Goal: Information Seeking & Learning: Compare options

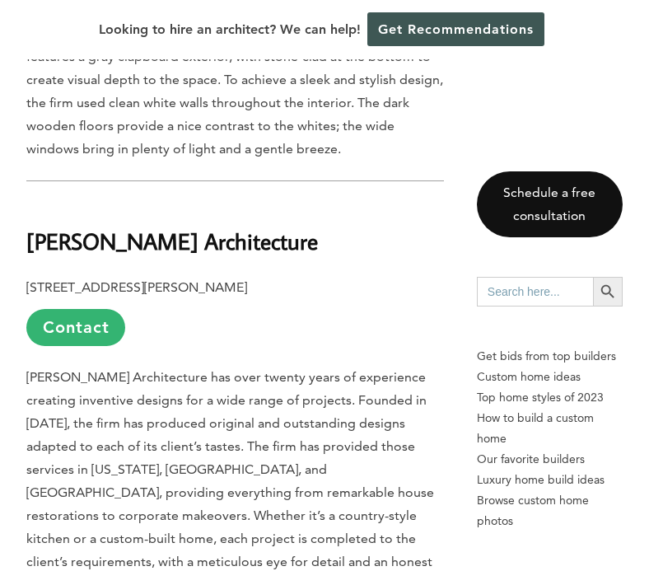
scroll to position [13420, 0]
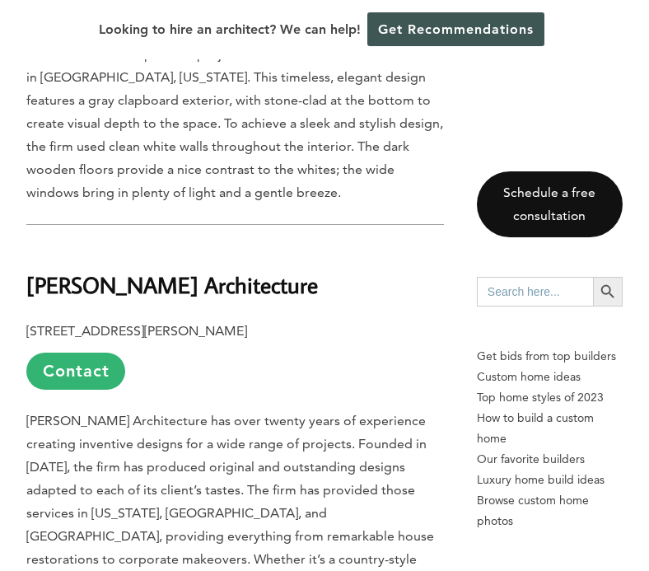
click at [208, 270] on b "[PERSON_NAME] Architecture" at bounding box center [172, 284] width 292 height 29
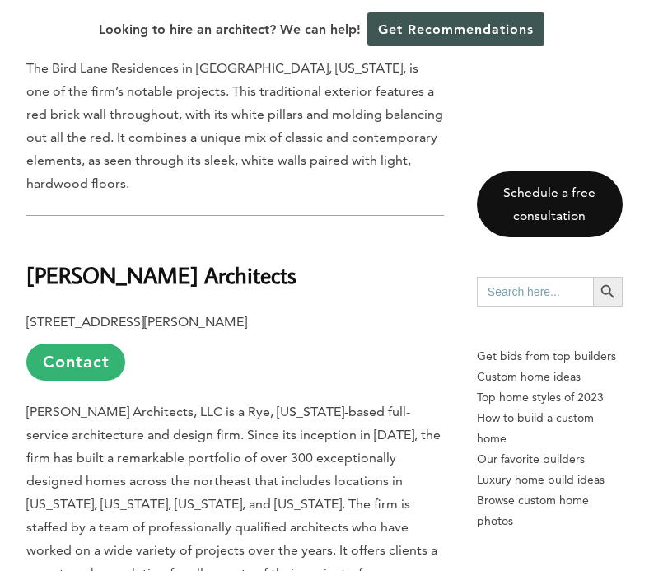
scroll to position [12484, 0]
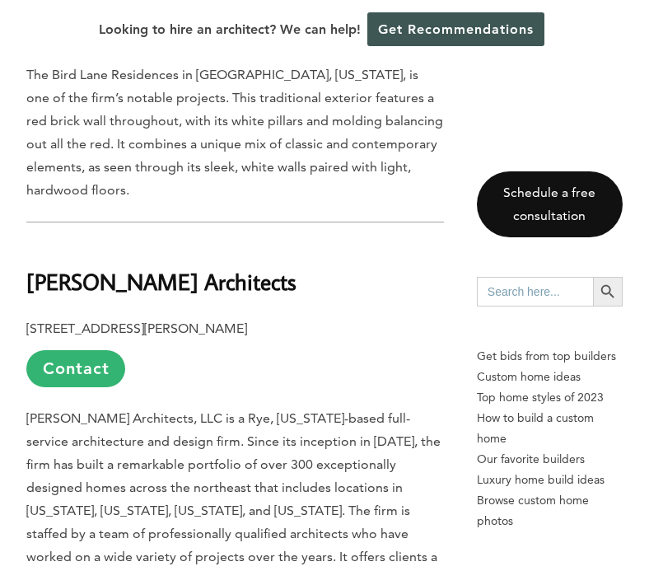
click at [191, 267] on b "[PERSON_NAME] Architects" at bounding box center [161, 281] width 270 height 29
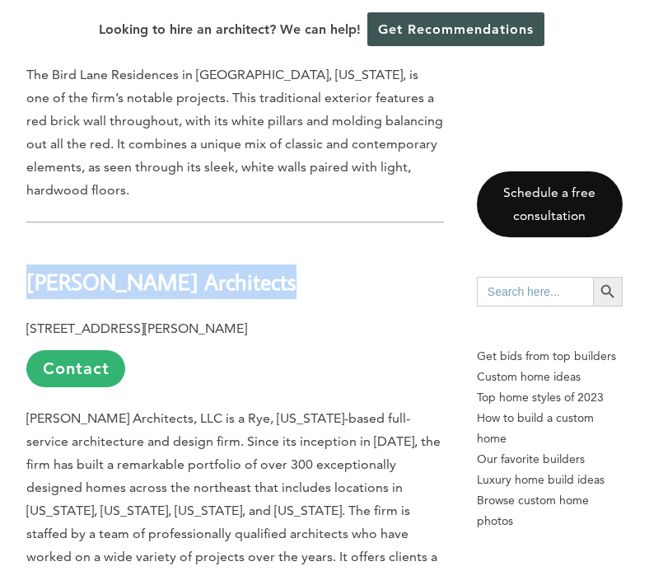
click at [191, 267] on b "[PERSON_NAME] Architects" at bounding box center [161, 281] width 270 height 29
copy div "[PERSON_NAME] Architects"
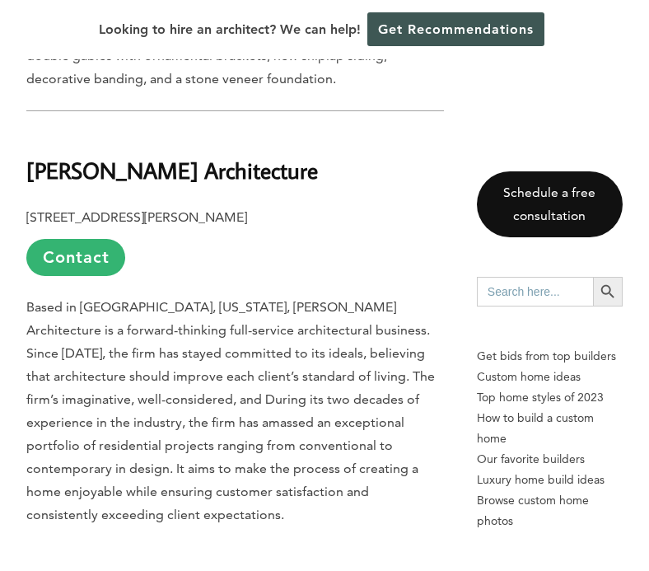
scroll to position [10629, 0]
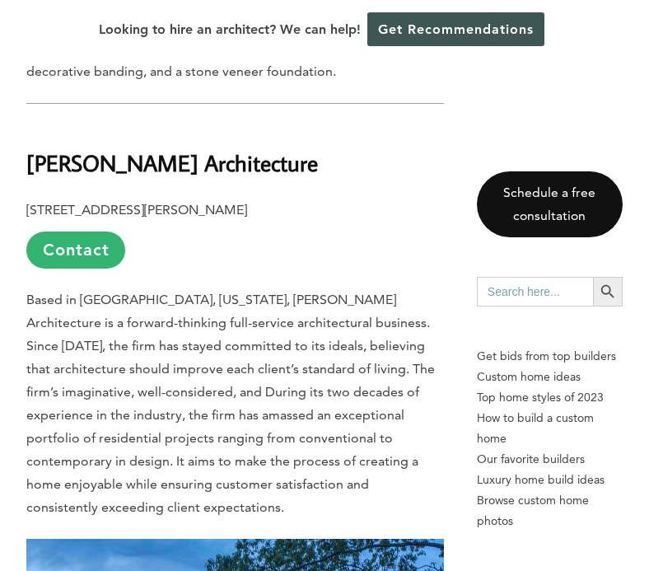
click at [141, 148] on b "[PERSON_NAME] Architecture" at bounding box center [172, 162] width 292 height 29
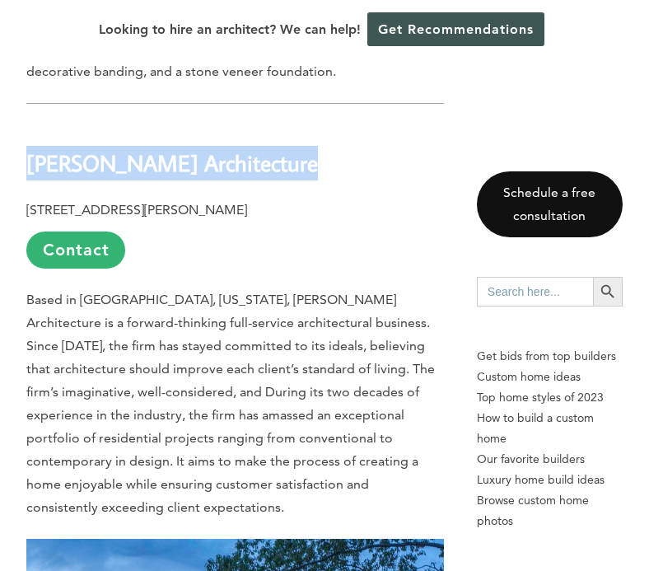
click at [141, 148] on b "[PERSON_NAME] Architecture" at bounding box center [172, 162] width 292 height 29
copy div "[PERSON_NAME] Architecture"
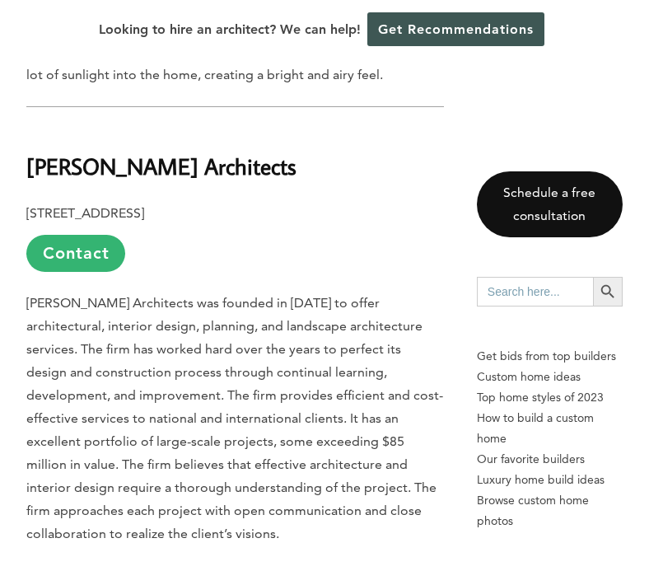
scroll to position [8743, 0]
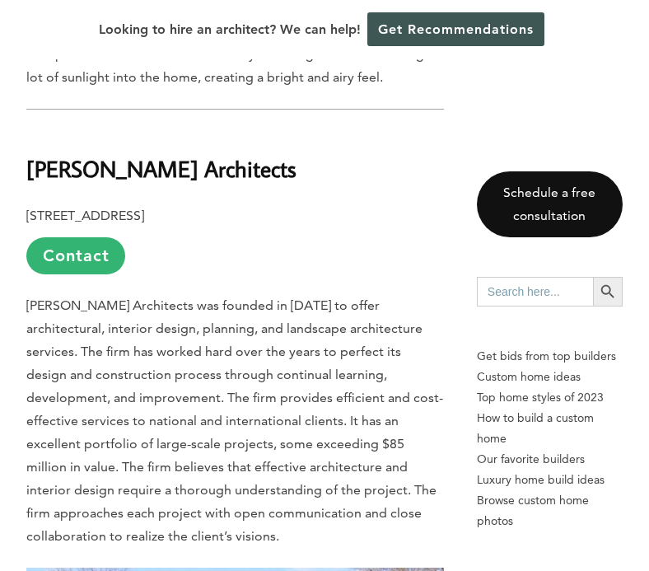
click at [121, 154] on b "[PERSON_NAME] Architects" at bounding box center [161, 168] width 270 height 29
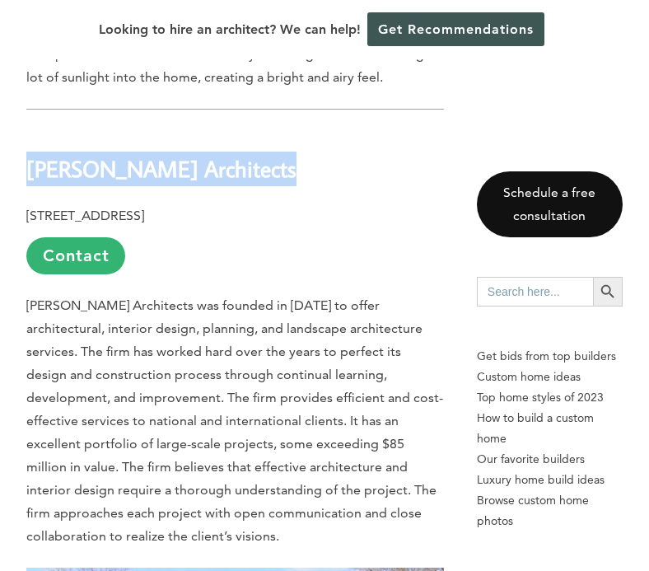
click at [121, 154] on b "[PERSON_NAME] Architects" at bounding box center [161, 168] width 270 height 29
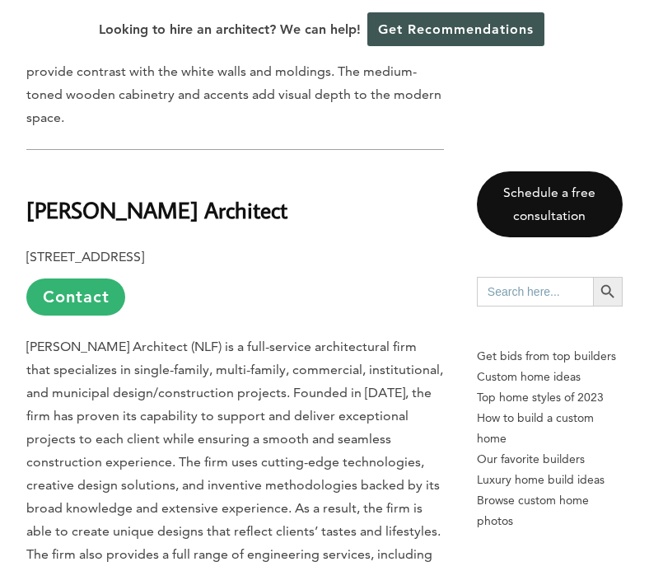
scroll to position [7710, 0]
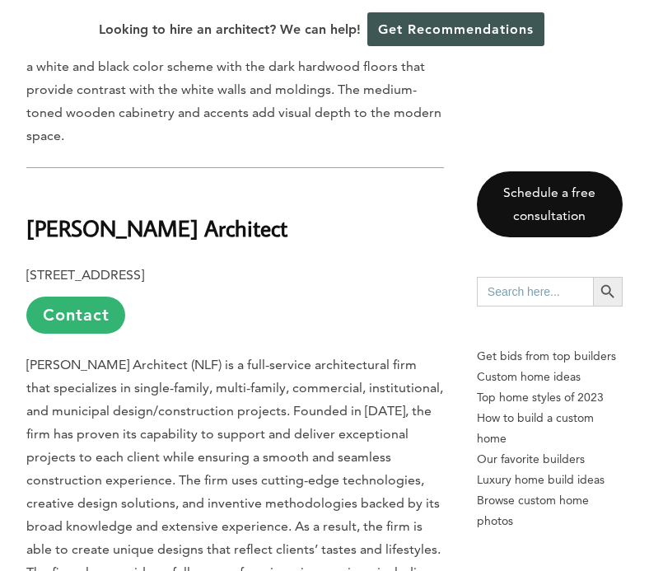
click at [138, 213] on b "[PERSON_NAME] Architect" at bounding box center [156, 227] width 261 height 29
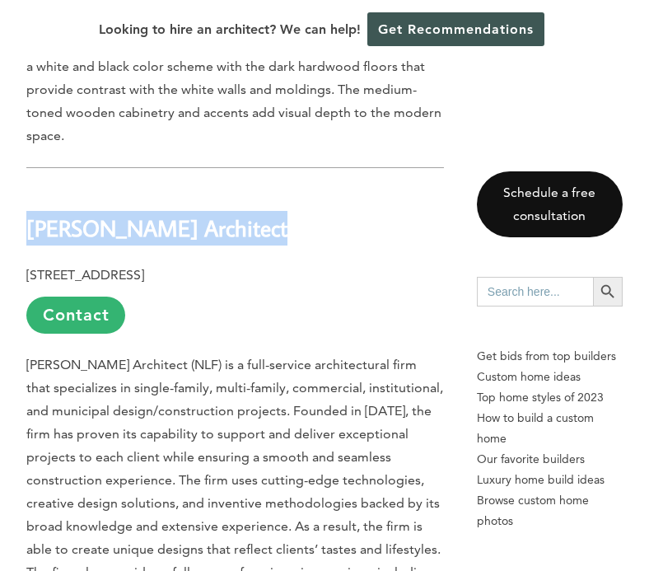
click at [138, 213] on b "[PERSON_NAME] Architect" at bounding box center [156, 227] width 261 height 29
copy div "[PERSON_NAME] Architect"
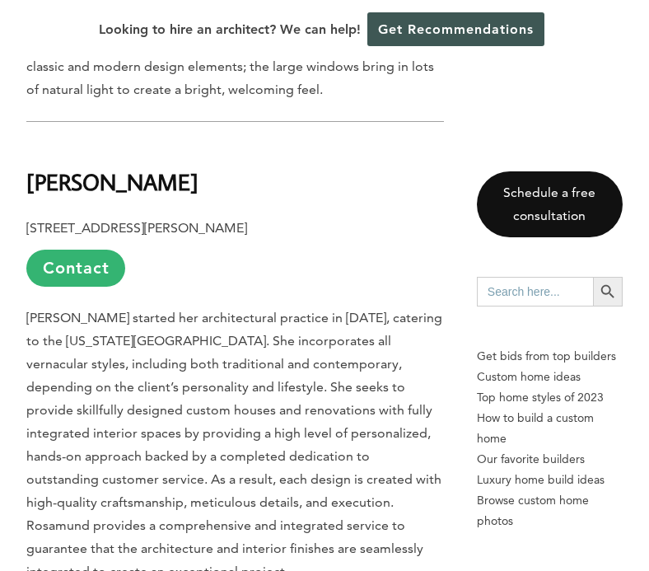
scroll to position [6778, 0]
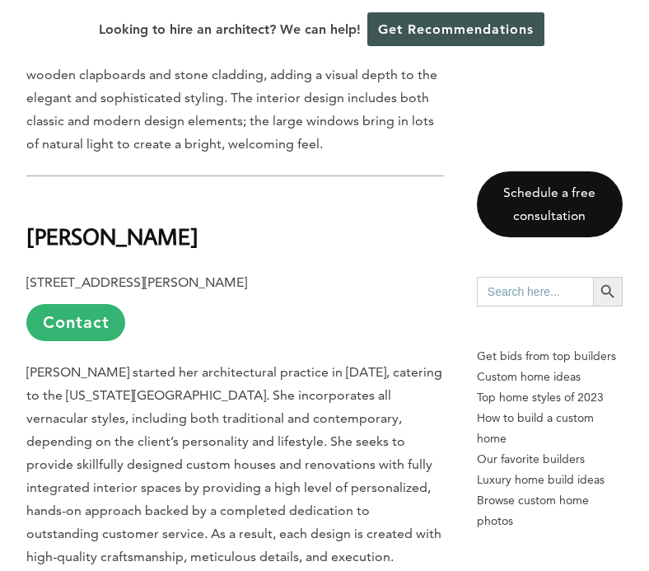
click at [149, 222] on b "[PERSON_NAME]" at bounding box center [112, 236] width 172 height 29
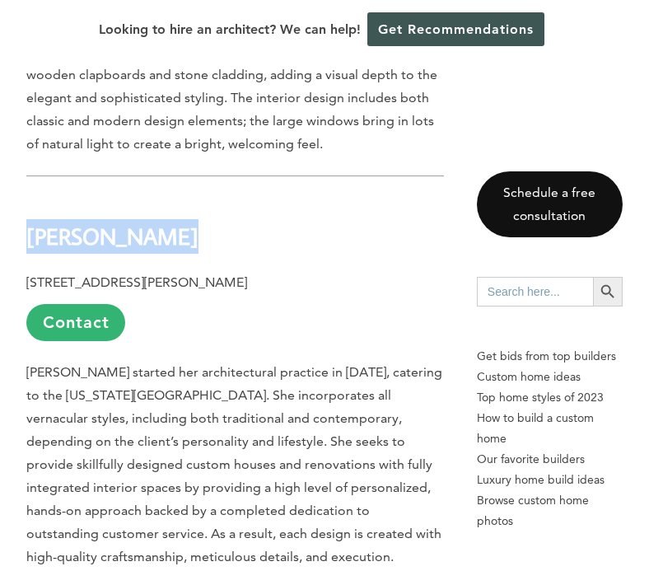
click at [149, 222] on b "[PERSON_NAME]" at bounding box center [112, 236] width 172 height 29
copy div "[PERSON_NAME]"
